Goal: Information Seeking & Learning: Find specific fact

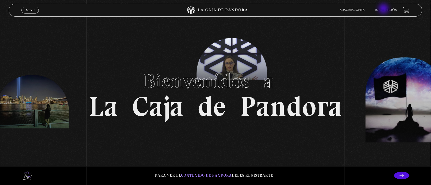
click at [384, 9] on link "Inicie sesión" at bounding box center [386, 10] width 22 height 3
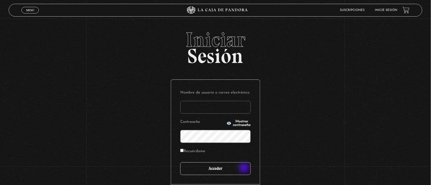
type input "Nora1267.nj@gmail.com"
click at [244, 169] on input "Acceder" at bounding box center [215, 169] width 70 height 13
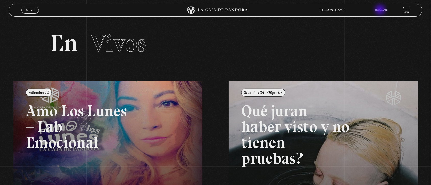
click at [381, 10] on link "Buscar" at bounding box center [381, 10] width 12 height 3
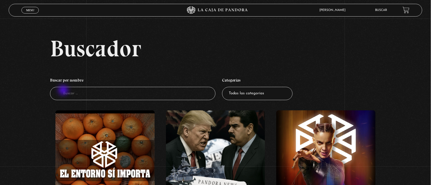
click at [64, 91] on input "Buscador" at bounding box center [133, 94] width 166 height 14
type input "la bestia"
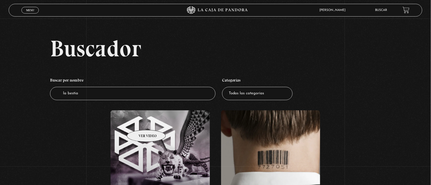
click at [140, 123] on figure at bounding box center [160, 173] width 99 height 124
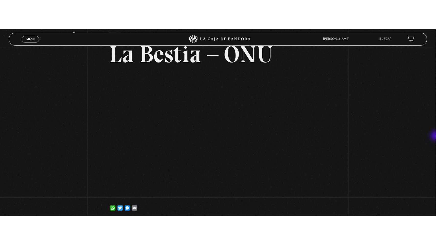
scroll to position [35, 0]
